Goal: Find specific page/section: Find specific page/section

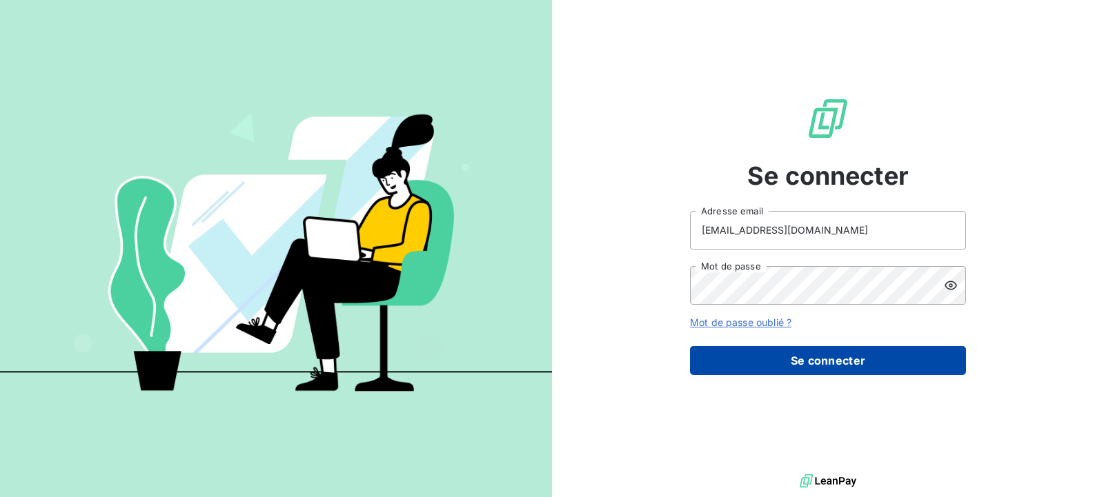
type input "[EMAIL_ADDRESS][DOMAIN_NAME]"
click at [813, 360] on button "Se connecter" at bounding box center [828, 360] width 276 height 29
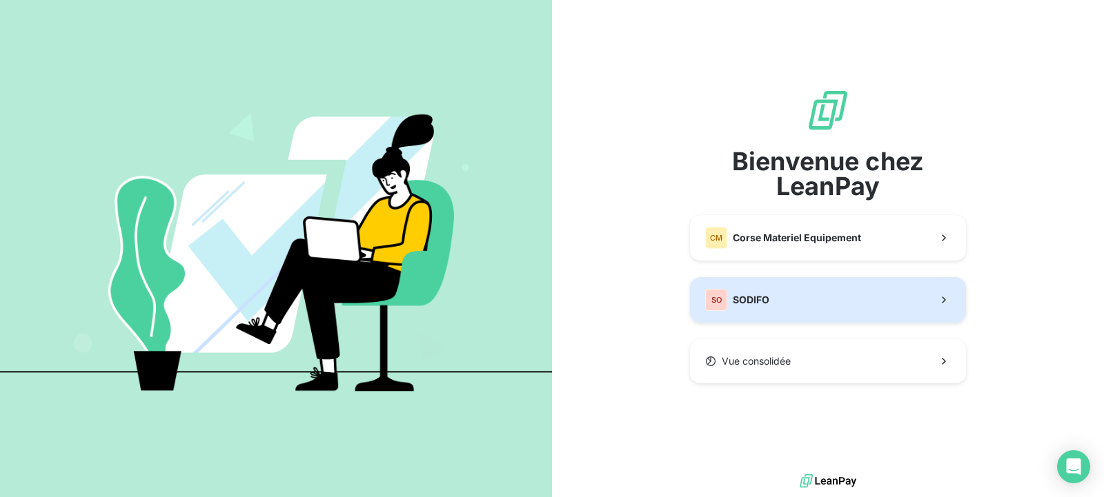
click at [782, 307] on button "SO SODIFO" at bounding box center [828, 300] width 276 height 46
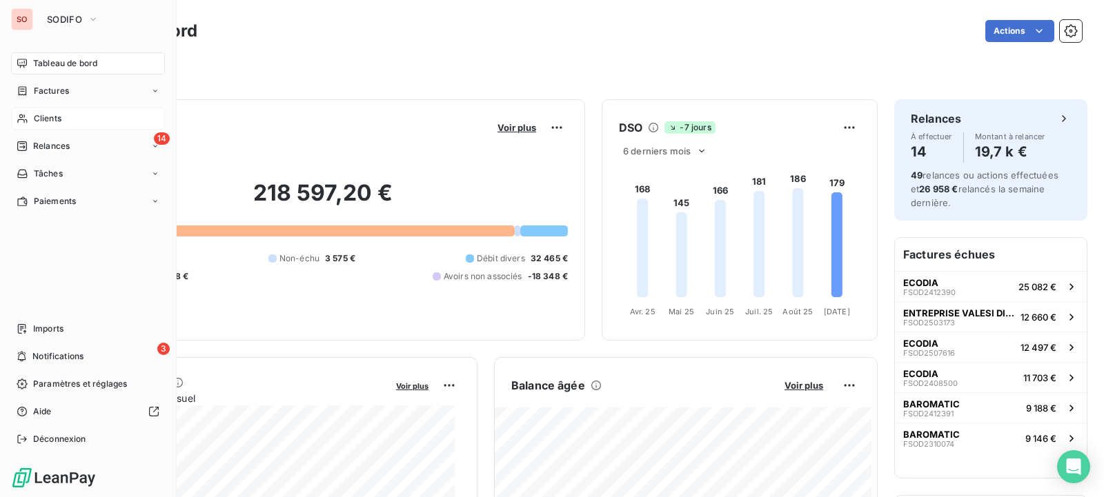
click at [66, 117] on div "Clients" at bounding box center [88, 119] width 154 height 22
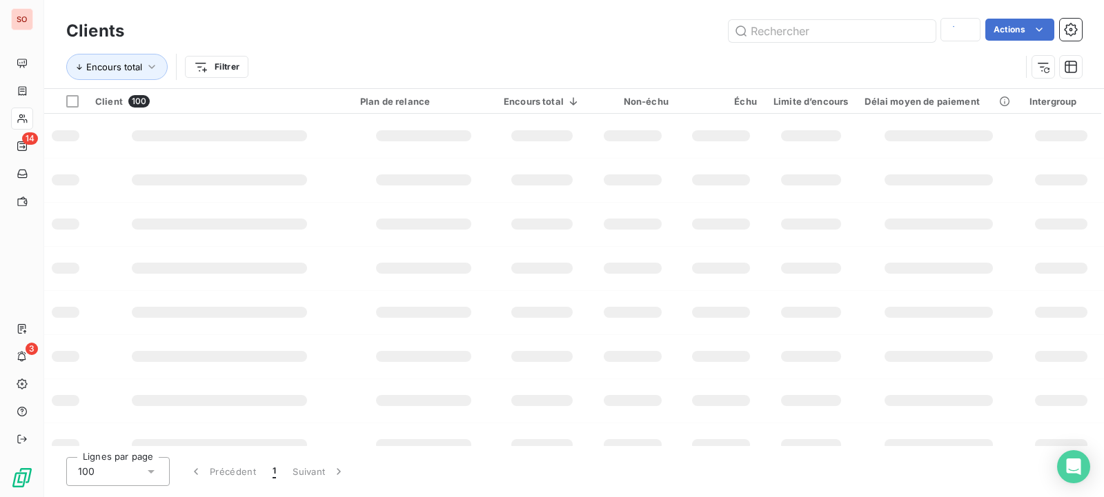
type input "capa"
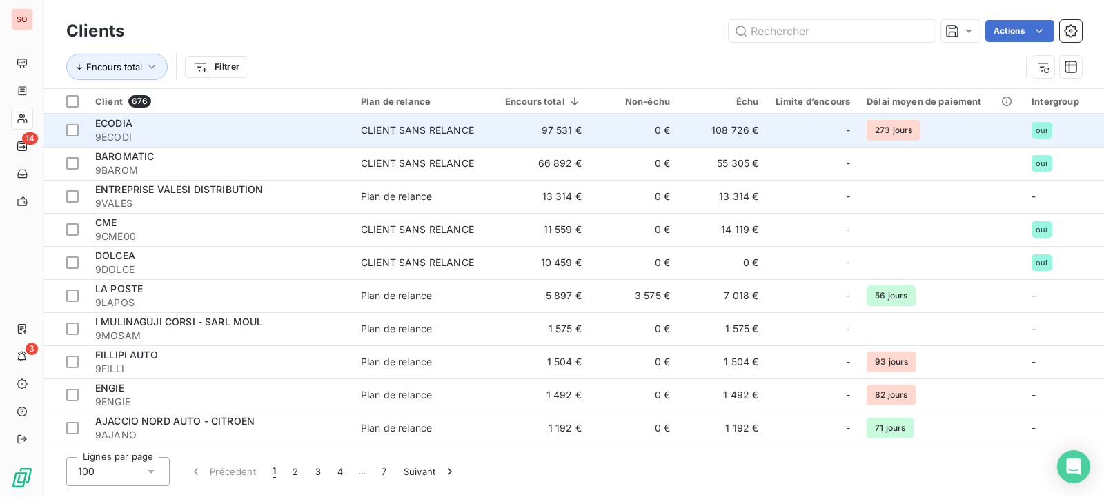
click at [742, 126] on td "108 726 €" at bounding box center [722, 130] width 88 height 33
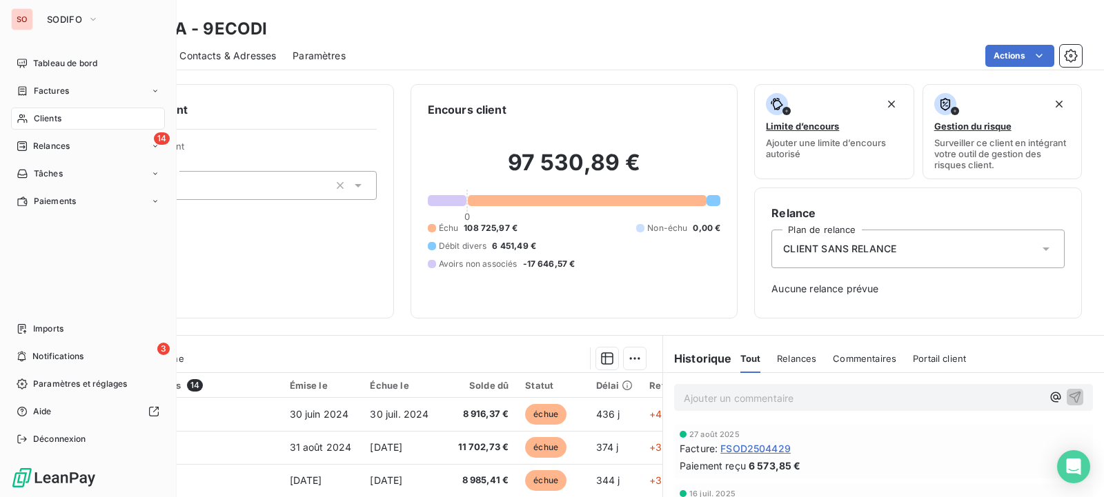
click at [64, 121] on div "Clients" at bounding box center [88, 119] width 154 height 22
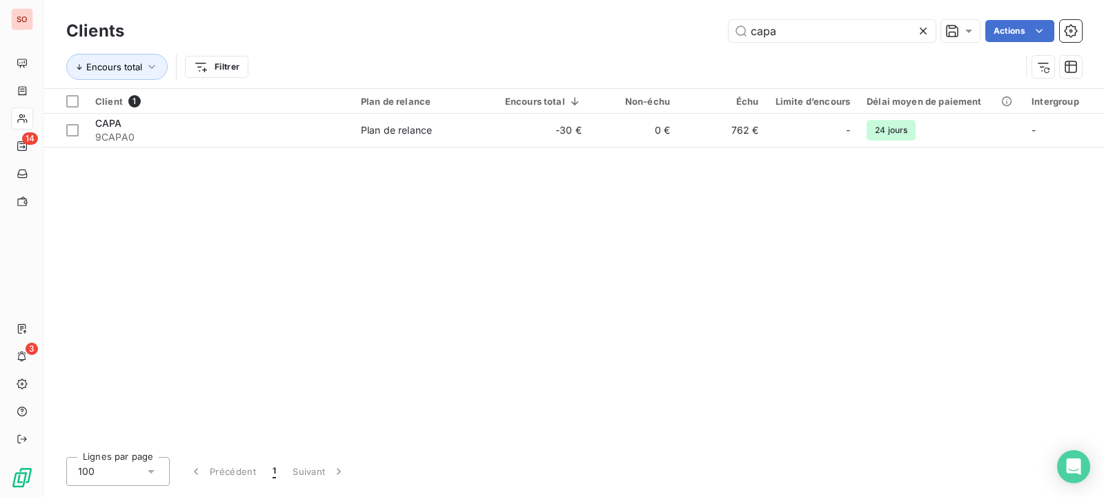
type input "capa"
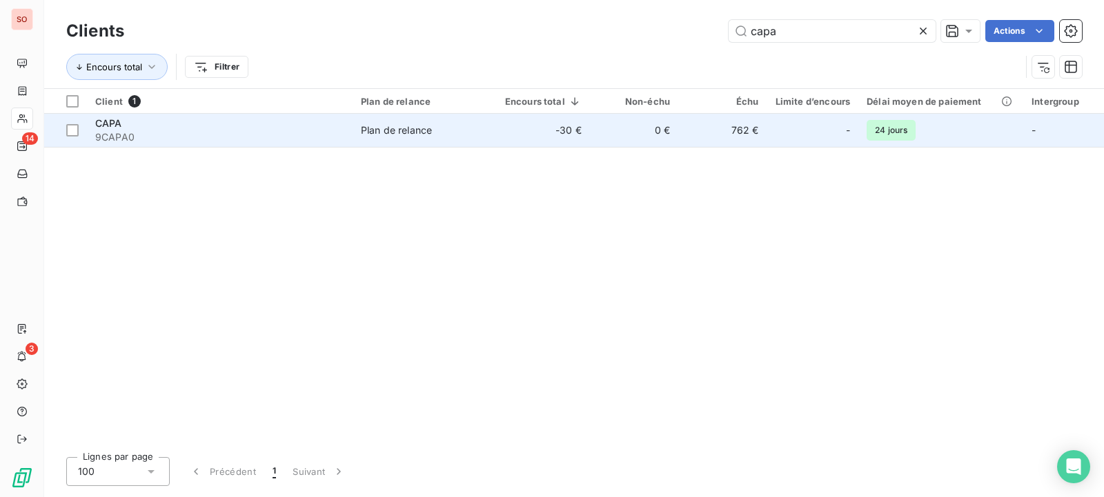
click at [424, 128] on div "Plan de relance" at bounding box center [396, 130] width 71 height 14
